Goal: Information Seeking & Learning: Check status

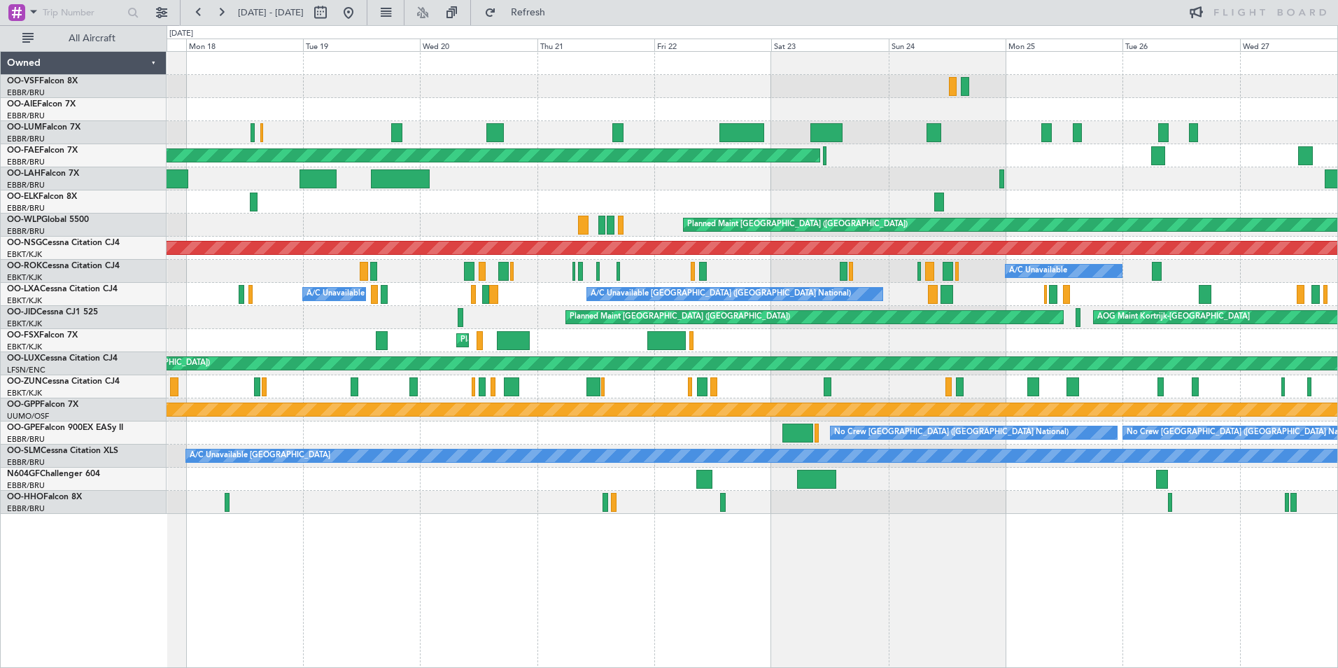
click at [929, 183] on div "Planned Maint [GEOGRAPHIC_DATA] ([GEOGRAPHIC_DATA] National) Planned Maint [GEO…" at bounding box center [752, 283] width 1171 height 462
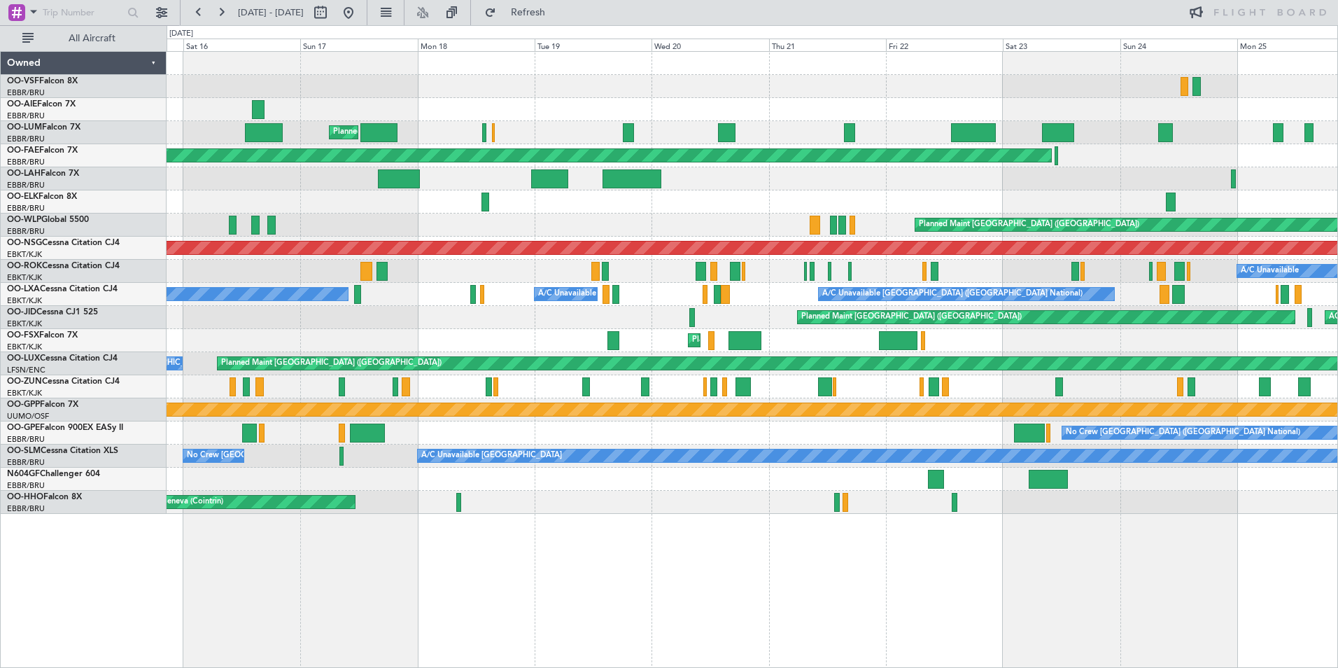
click at [1195, 201] on div "Planned Maint [GEOGRAPHIC_DATA] ([GEOGRAPHIC_DATA] National) Planned Maint [GEO…" at bounding box center [752, 283] width 1171 height 462
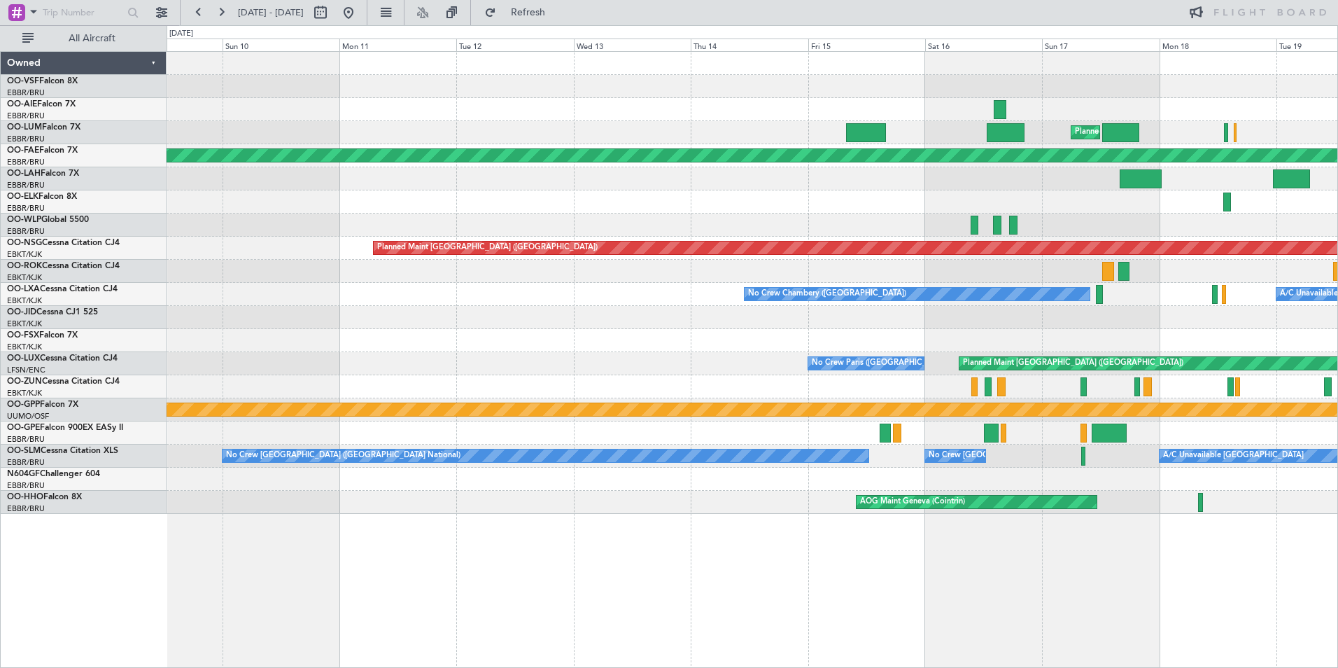
click at [1277, 208] on div "Planned Maint [GEOGRAPHIC_DATA] ([GEOGRAPHIC_DATA] National) Planned Maint [GEO…" at bounding box center [752, 283] width 1171 height 462
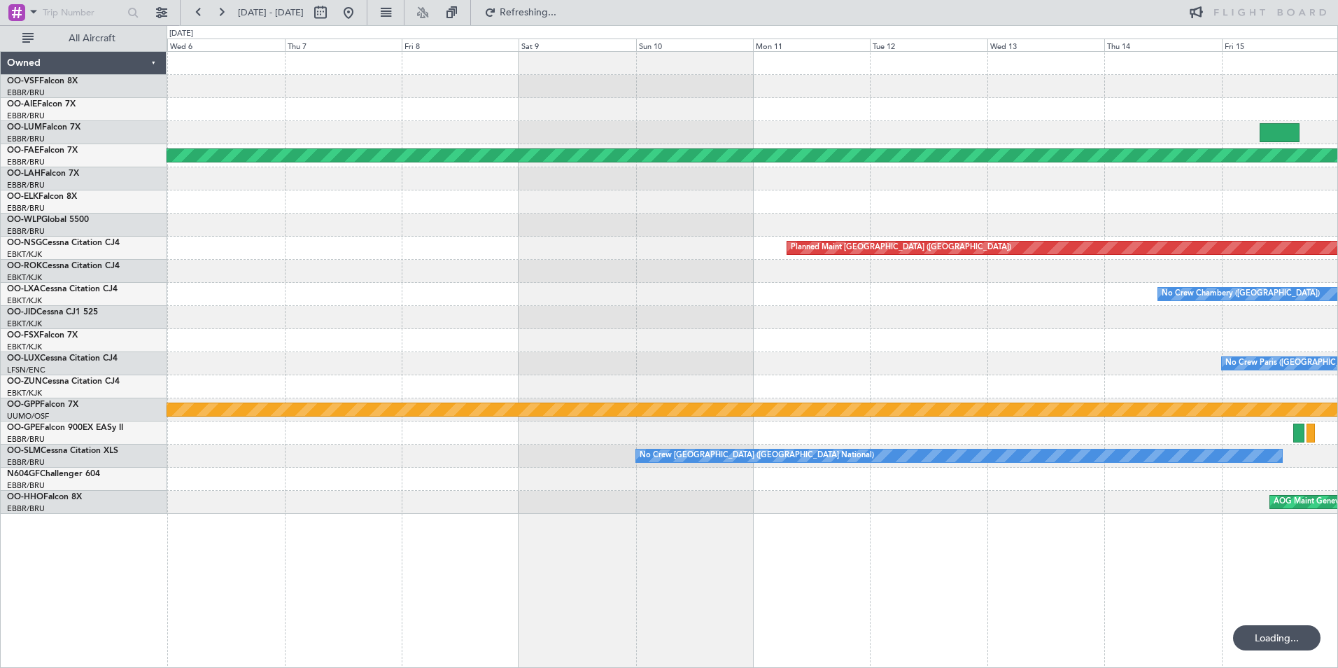
click at [227, 250] on div "Planned Maint [GEOGRAPHIC_DATA] ([GEOGRAPHIC_DATA])" at bounding box center [752, 248] width 1171 height 23
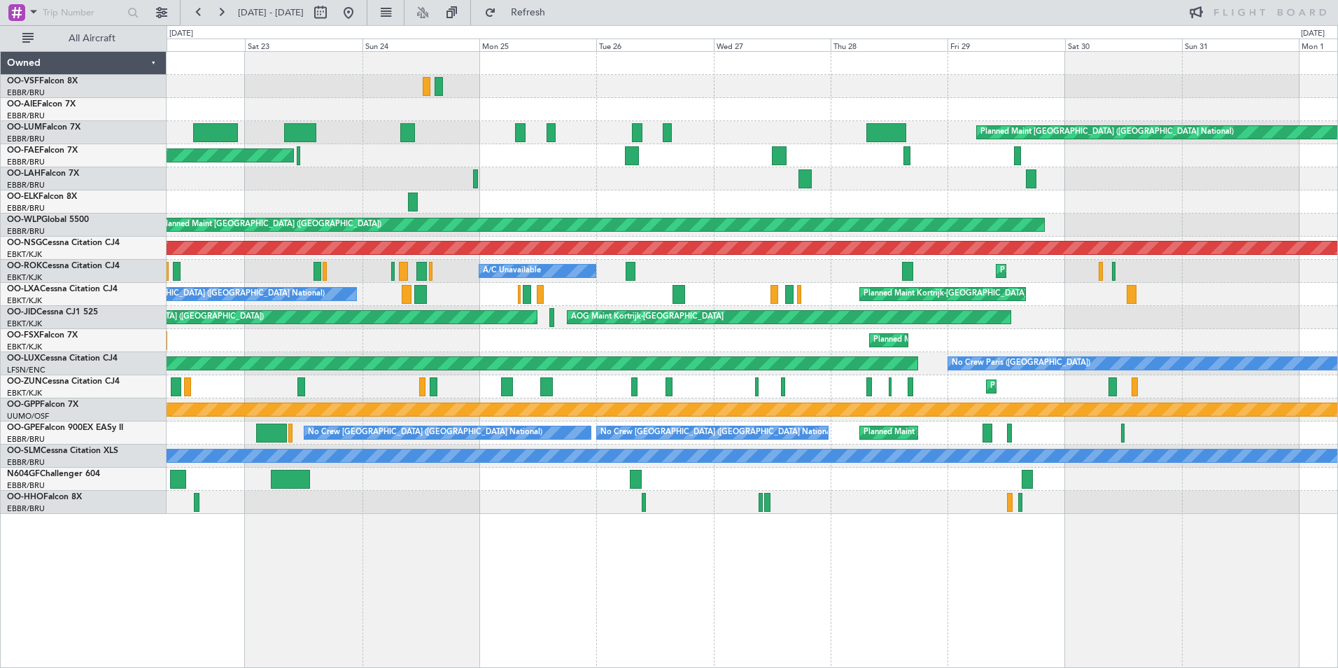
click at [279, 208] on div "Planned Maint [GEOGRAPHIC_DATA] ([GEOGRAPHIC_DATA] National) Planned Maint [GEO…" at bounding box center [752, 283] width 1171 height 462
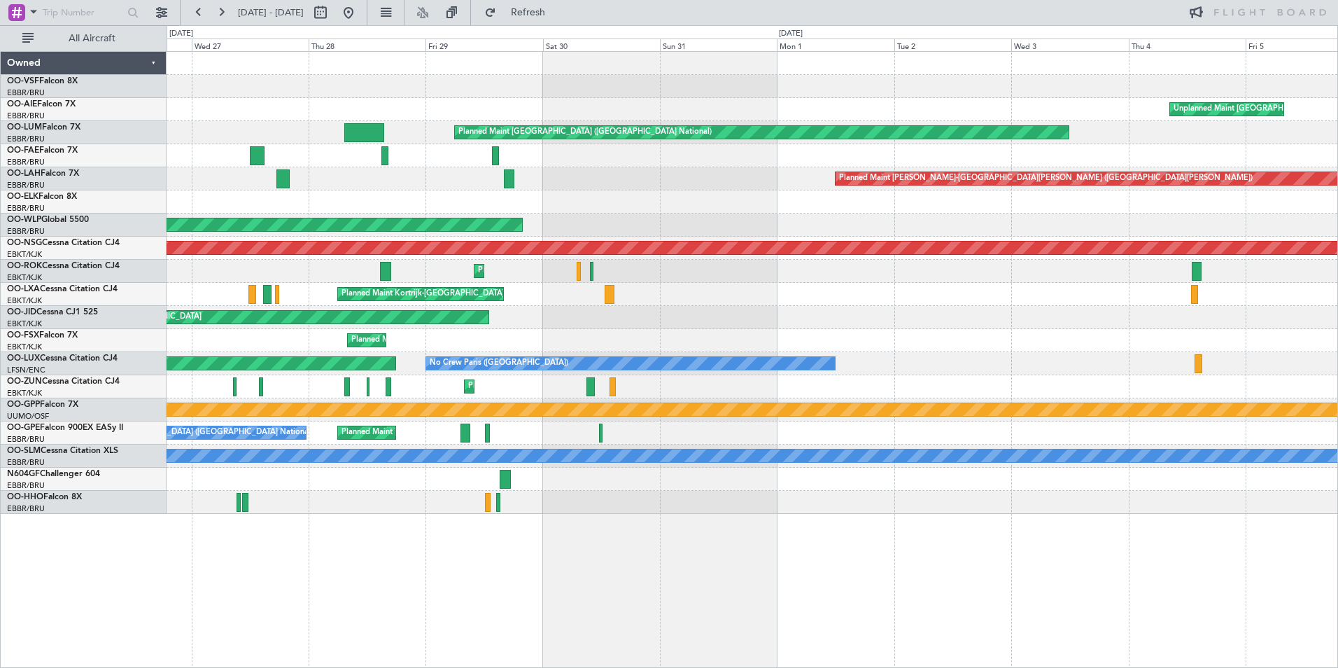
click at [387, 164] on div at bounding box center [752, 155] width 1171 height 23
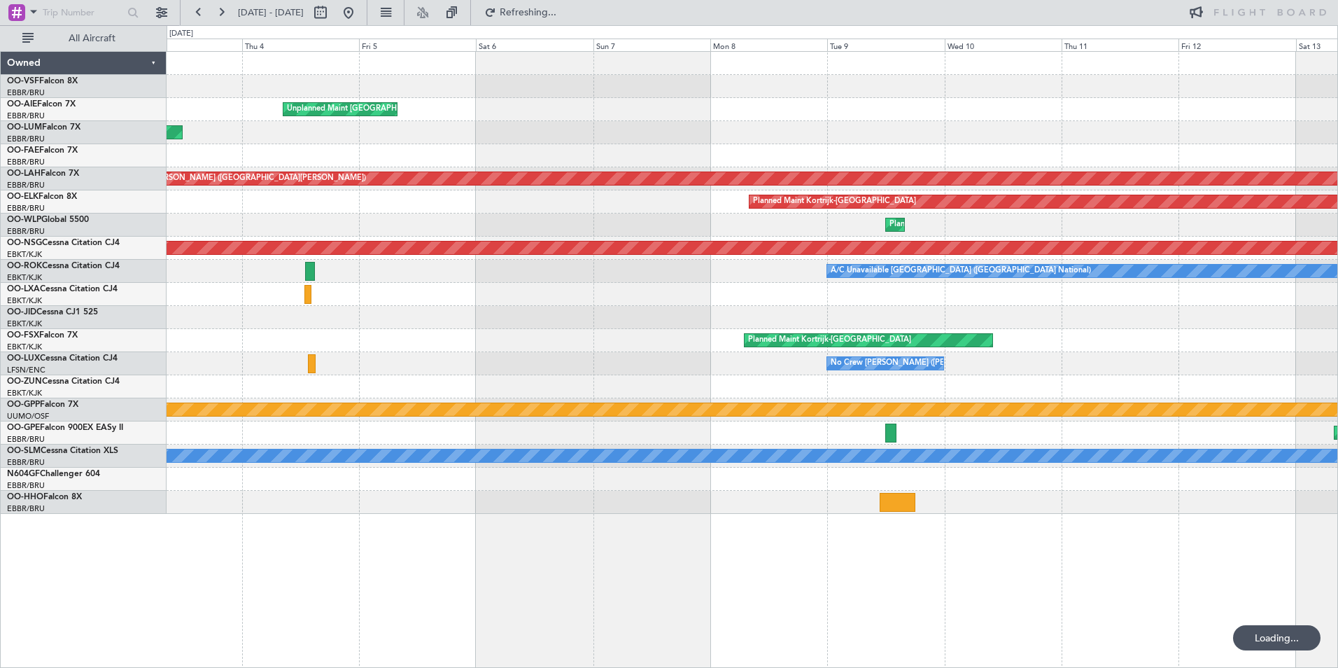
click at [81, 193] on div "Unplanned Maint [GEOGRAPHIC_DATA] ([GEOGRAPHIC_DATA] National) Planned Maint [G…" at bounding box center [669, 346] width 1338 height 642
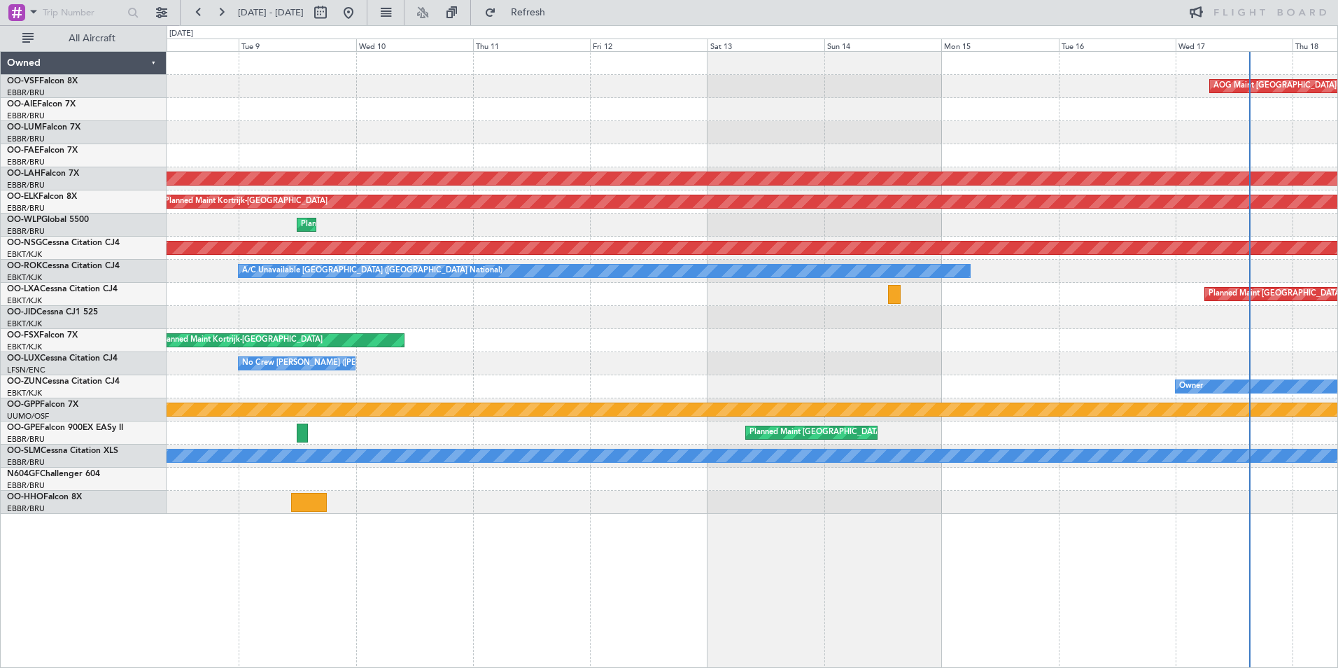
click at [470, 134] on div "AOG Maint [GEOGRAPHIC_DATA] ([GEOGRAPHIC_DATA] National) Planned [GEOGRAPHIC_DA…" at bounding box center [752, 283] width 1171 height 462
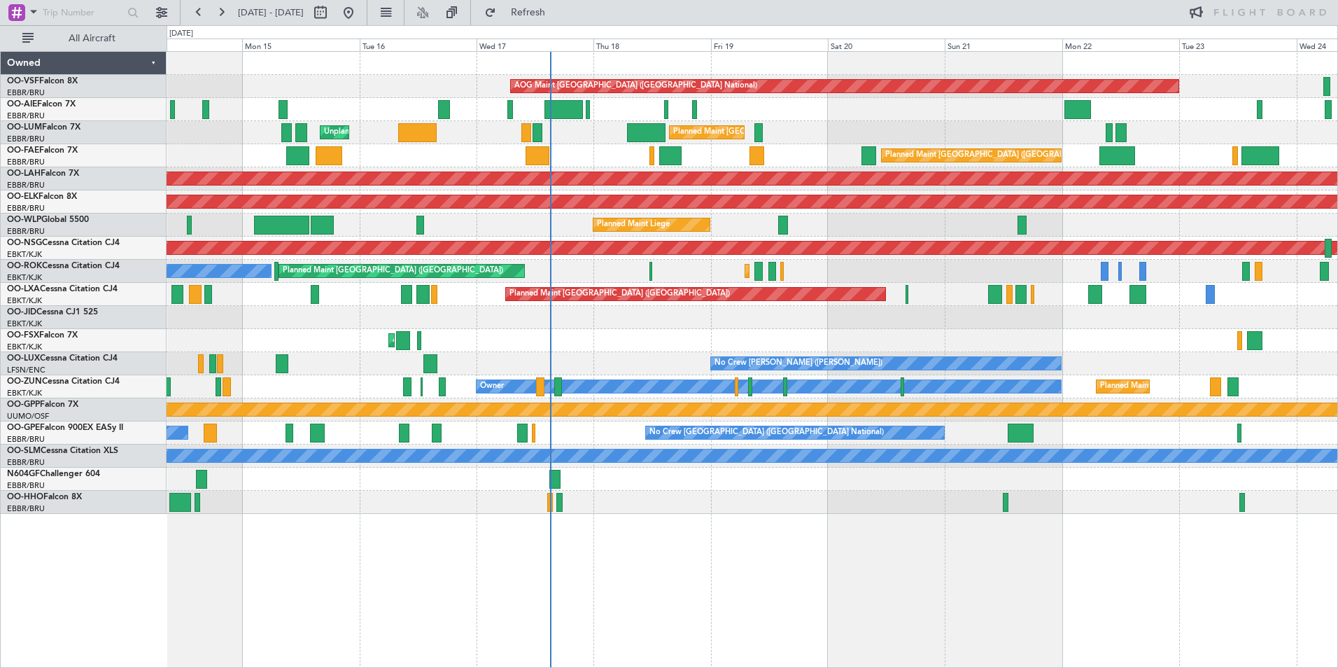
click at [941, 143] on div "Planned Maint [GEOGRAPHIC_DATA] ([GEOGRAPHIC_DATA] National) Unplanned Maint [G…" at bounding box center [752, 132] width 1171 height 23
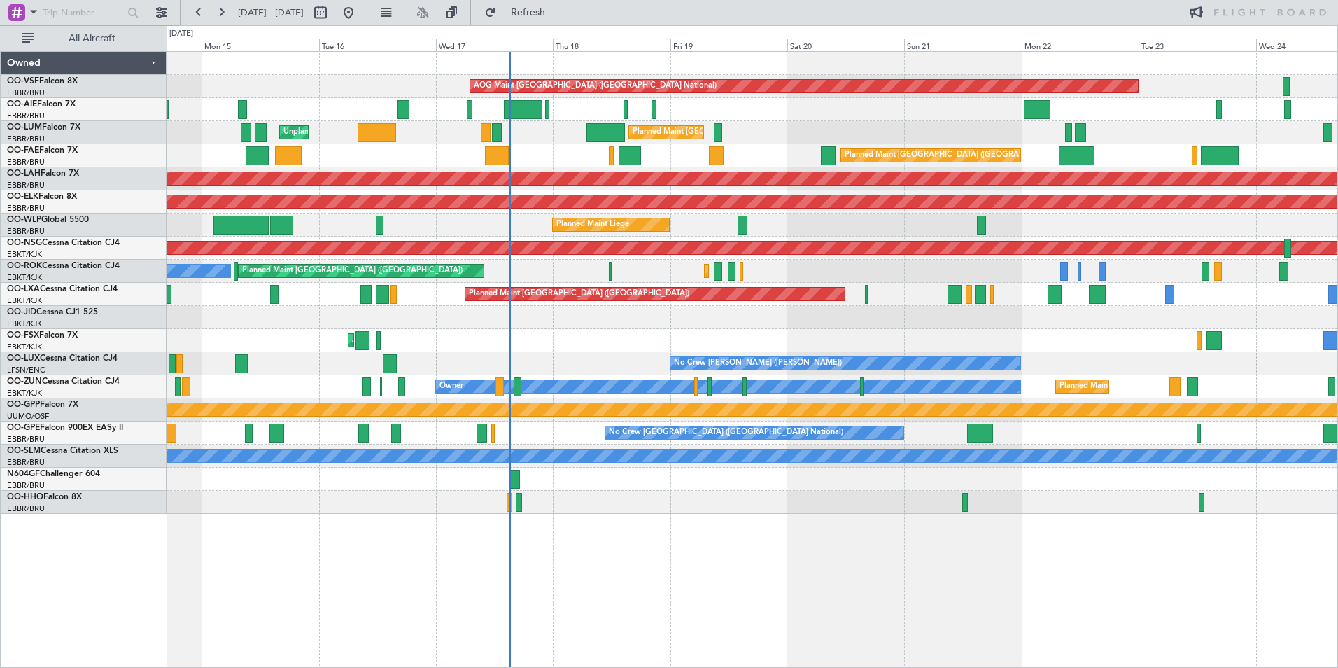
click at [1017, 353] on div "AOG Maint [GEOGRAPHIC_DATA] ([GEOGRAPHIC_DATA] National) Planned Maint [GEOGRAP…" at bounding box center [752, 283] width 1171 height 462
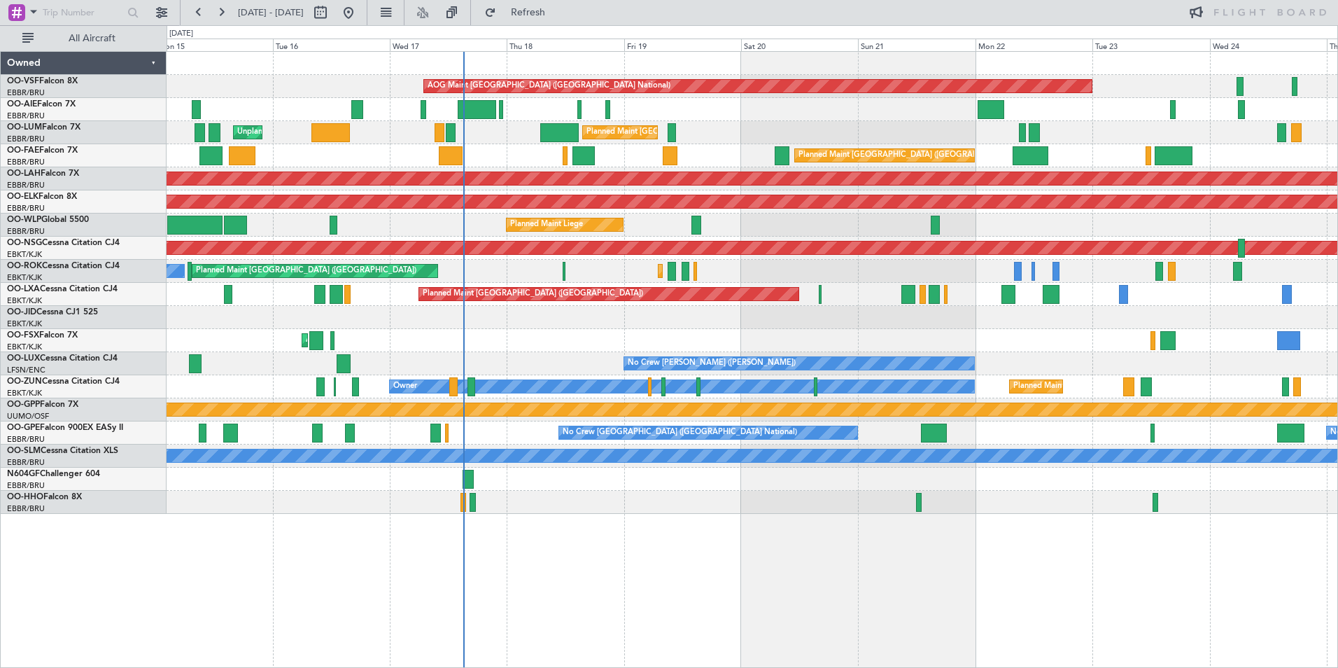
click at [586, 174] on div "AOG Maint [GEOGRAPHIC_DATA] ([GEOGRAPHIC_DATA] National) Planned Maint [GEOGRAP…" at bounding box center [752, 283] width 1171 height 462
